Goal: Task Accomplishment & Management: Manage account settings

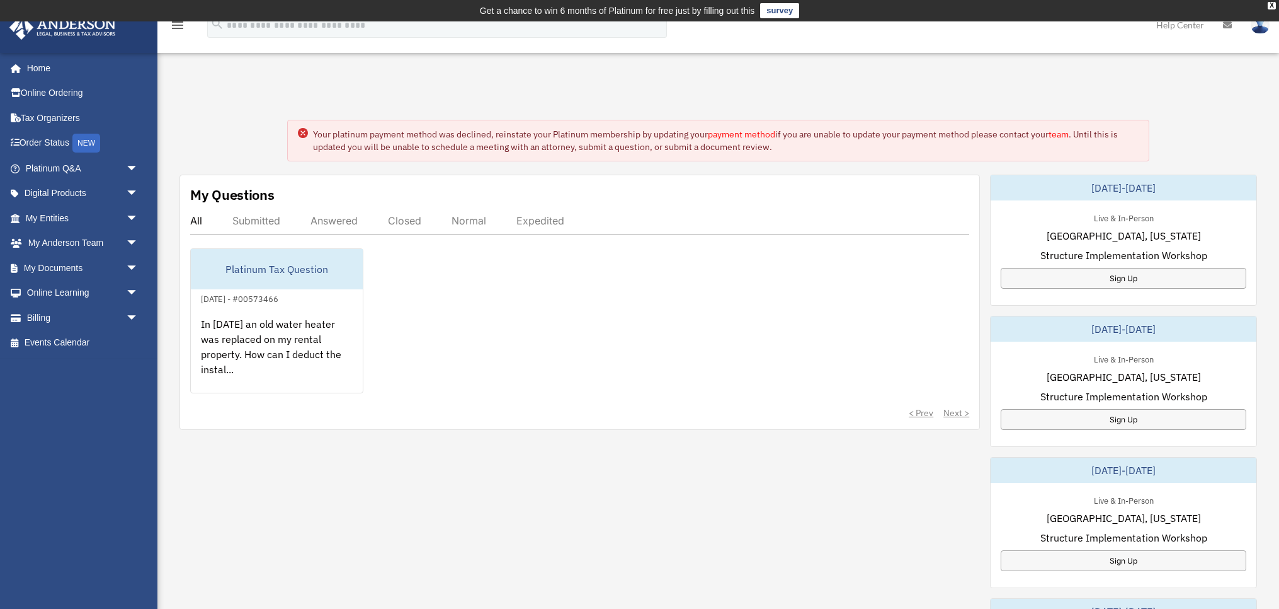
click at [764, 132] on link "payment method" at bounding box center [741, 134] width 67 height 11
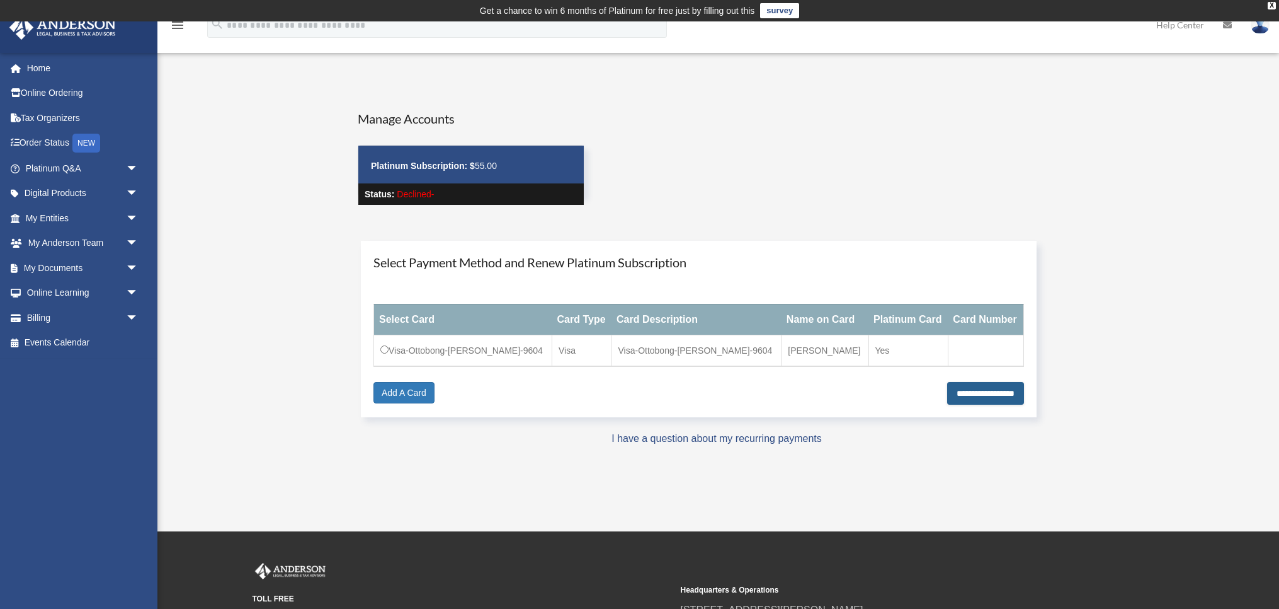
click at [966, 392] on input "**********" at bounding box center [985, 393] width 77 height 23
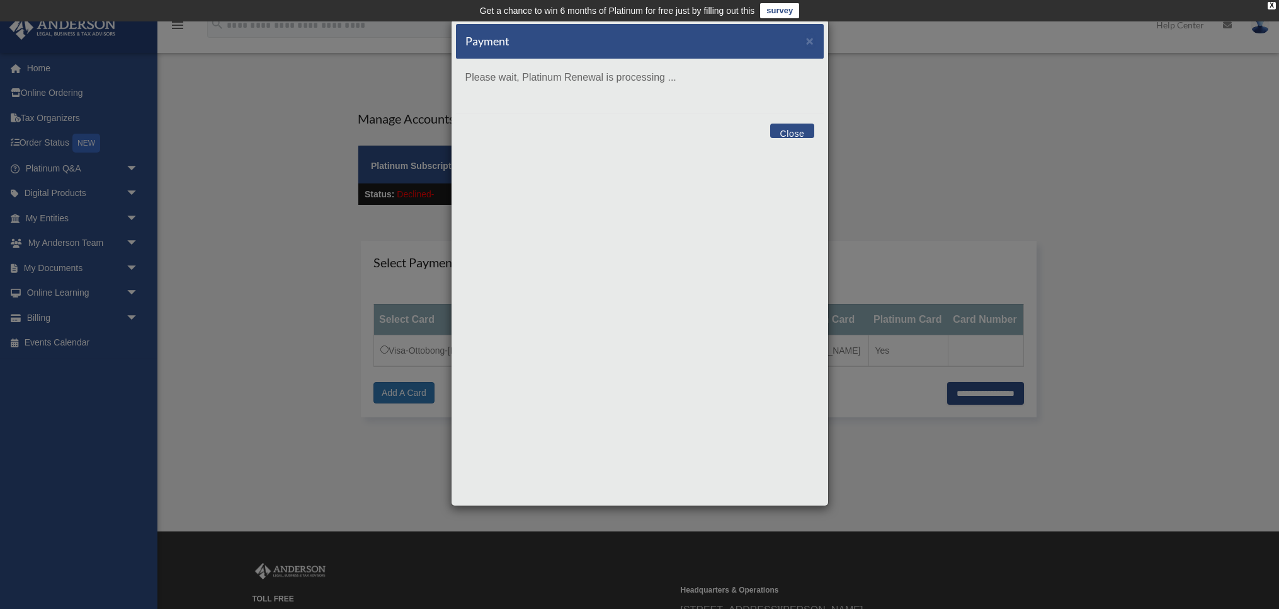
click at [791, 130] on button "Close" at bounding box center [791, 130] width 43 height 14
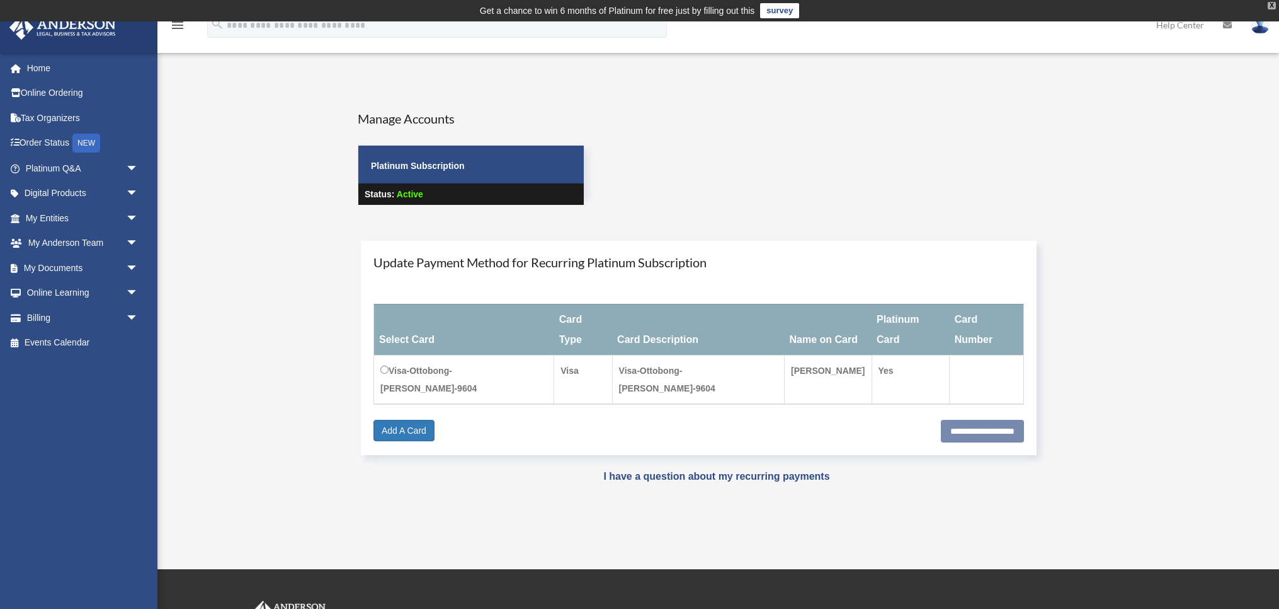
click at [1272, 4] on div "X" at bounding box center [1272, 6] width 8 height 8
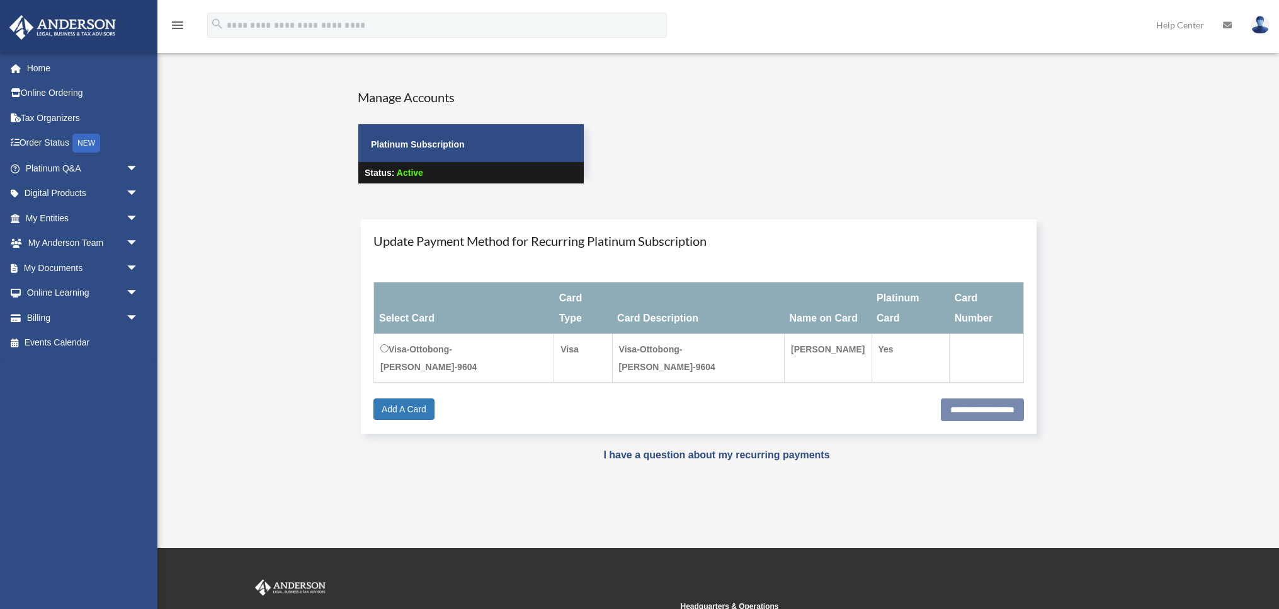
click at [1256, 23] on img at bounding box center [1260, 25] width 19 height 18
click at [1047, 111] on link "Logout" at bounding box center [1072, 110] width 126 height 26
